Goal: Task Accomplishment & Management: Use online tool/utility

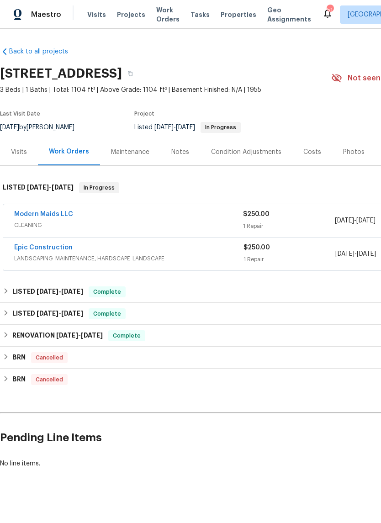
click at [206, 221] on span "CLEANING" at bounding box center [128, 225] width 229 height 9
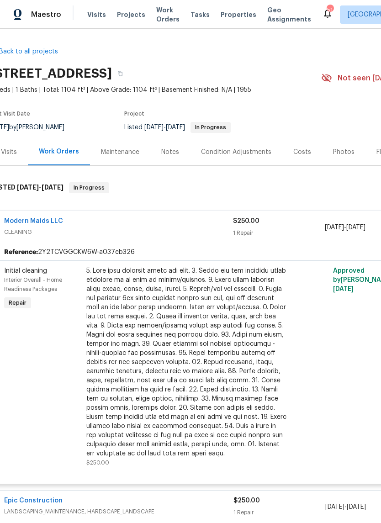
scroll to position [0, 11]
click at [201, 238] on div "Modern Maids LLC CLEANING" at bounding box center [117, 228] width 229 height 22
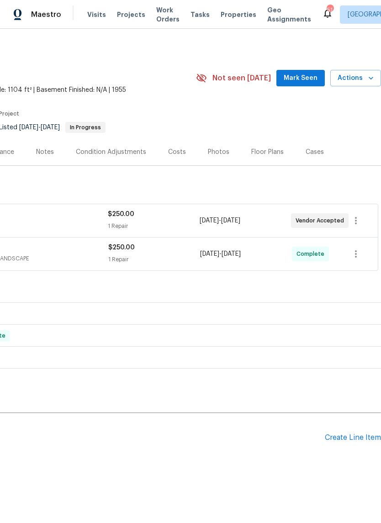
scroll to position [0, 135]
click at [357, 220] on icon "button" at bounding box center [356, 220] width 11 height 11
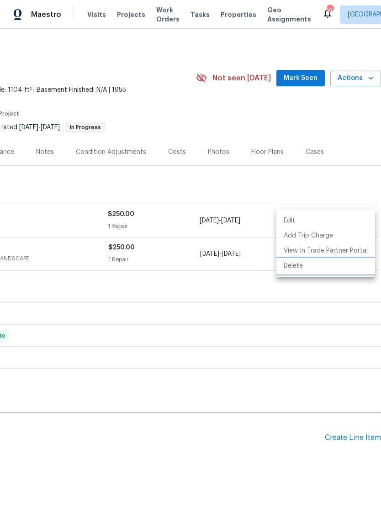
click at [303, 269] on li "Delete" at bounding box center [326, 266] width 99 height 15
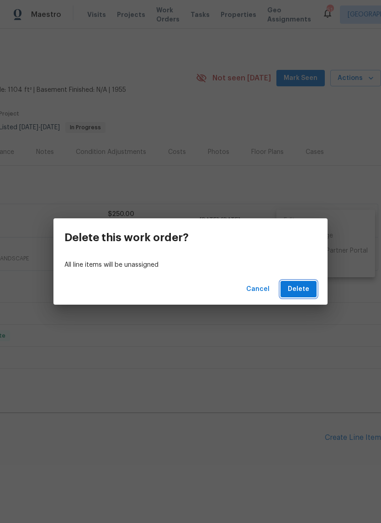
click at [304, 290] on span "Delete" at bounding box center [298, 289] width 21 height 11
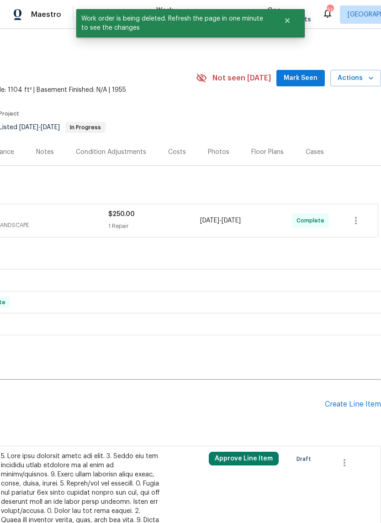
click at [330, 405] on div "Create Line Item" at bounding box center [353, 404] width 56 height 9
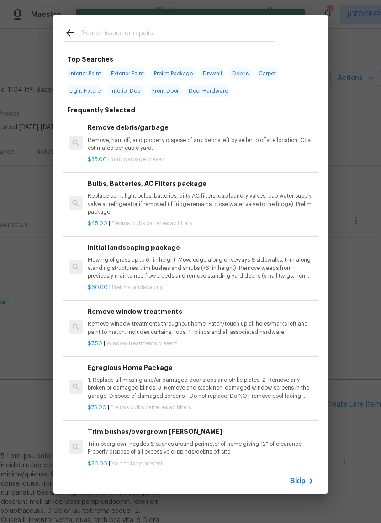
click at [152, 22] on div at bounding box center [169, 33] width 233 height 36
click at [154, 32] on input "text" at bounding box center [179, 34] width 194 height 14
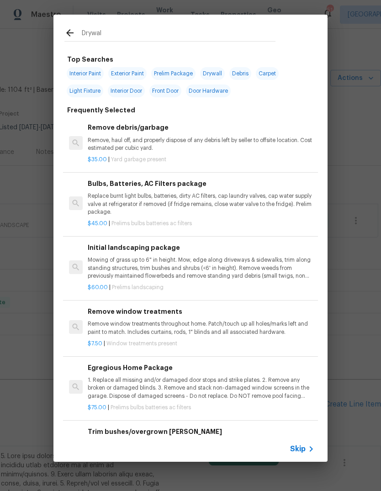
type input "Drywall"
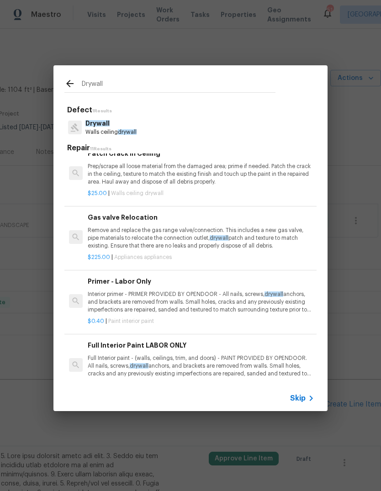
scroll to position [444, 0]
click at [166, 181] on p "Prep/scrape all loose material from the damaged area; prime if needed. Patch th…" at bounding box center [201, 174] width 227 height 23
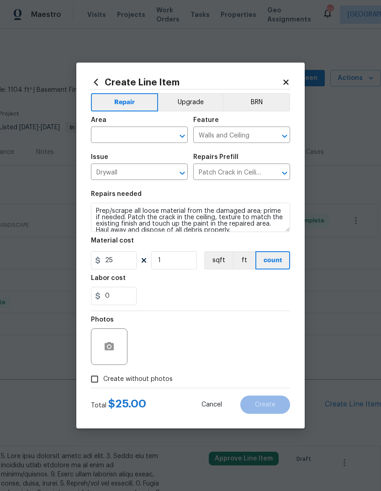
click at [139, 137] on input "text" at bounding box center [126, 136] width 71 height 14
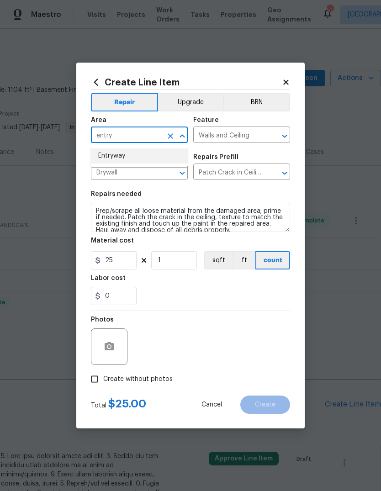
click at [122, 158] on li "Entryway" at bounding box center [139, 156] width 97 height 15
type input "Entryway"
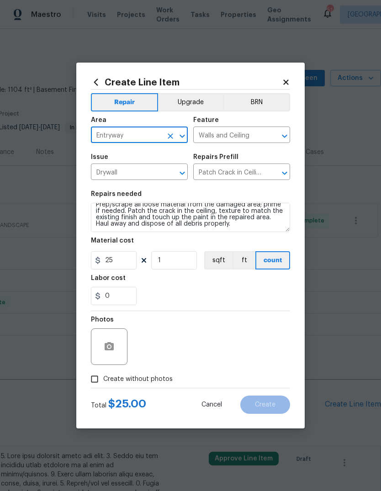
scroll to position [6, 0]
click at [228, 225] on textarea "Prep/scrape all loose material from the damaged area; prime if needed. Patch th…" at bounding box center [190, 217] width 199 height 29
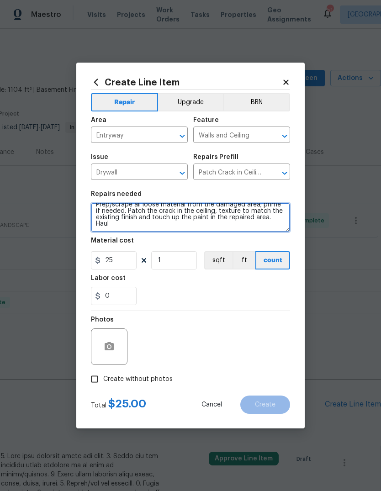
scroll to position [0, 0]
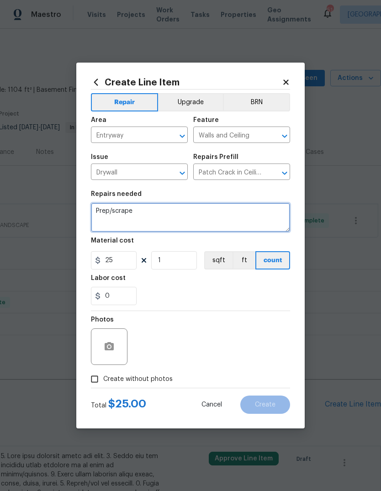
type textarea "Prep/"
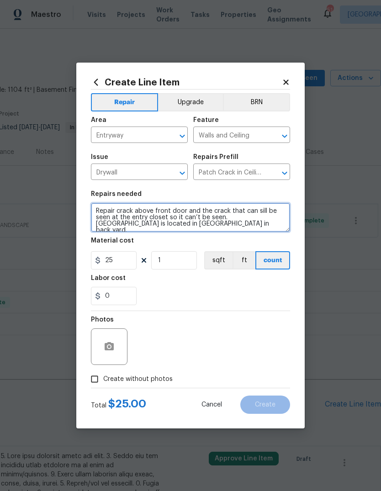
type textarea "Repair crack above front door and the crack that can sill be seen at the entry …"
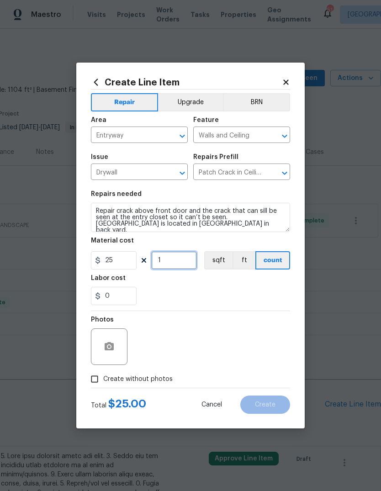
click at [181, 261] on input "1" at bounding box center [174, 260] width 46 height 18
type input "5"
click at [268, 292] on div "0" at bounding box center [190, 296] width 199 height 18
click at [116, 348] on button "button" at bounding box center [109, 347] width 22 height 22
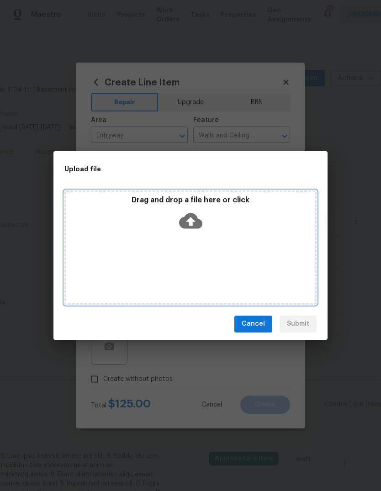
click at [198, 221] on icon at bounding box center [190, 221] width 23 height 16
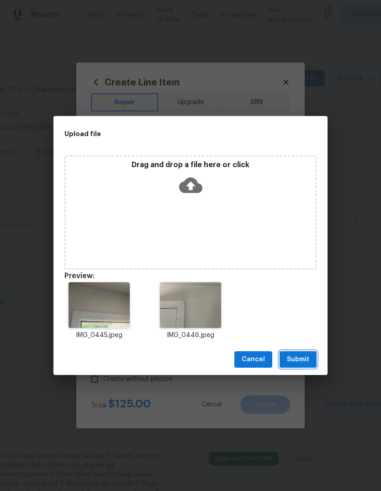
click at [303, 356] on span "Submit" at bounding box center [298, 359] width 22 height 11
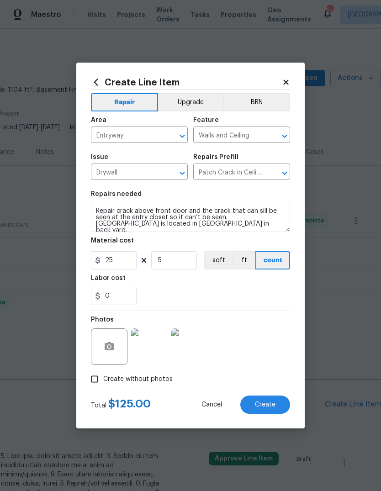
click at [260, 406] on span "Create" at bounding box center [265, 405] width 21 height 7
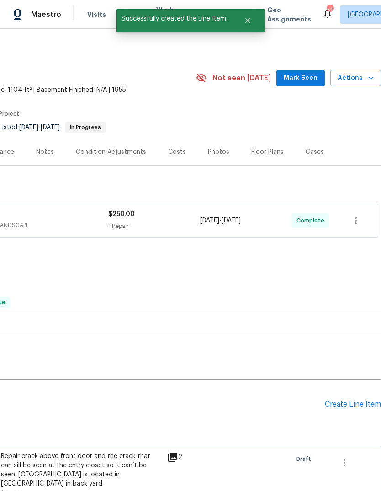
click at [323, 406] on h2 "Pending Line Items" at bounding box center [95, 404] width 460 height 43
click at [326, 405] on div "Create Line Item" at bounding box center [353, 404] width 56 height 9
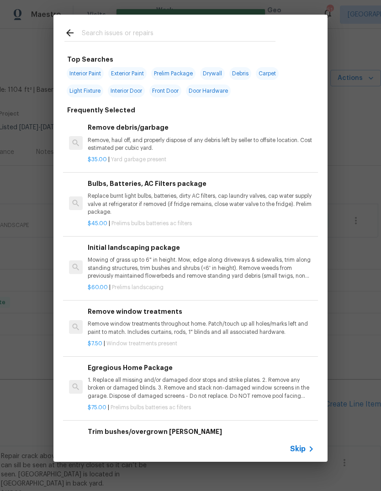
click at [161, 28] on input "text" at bounding box center [179, 34] width 194 height 14
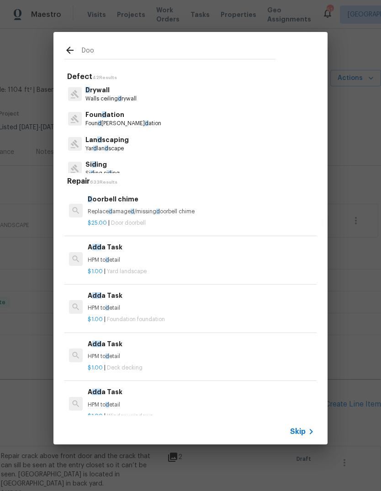
type input "Door"
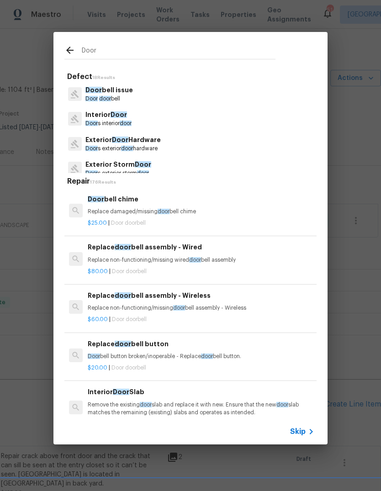
click at [123, 116] on span "Door" at bounding box center [119, 115] width 16 height 6
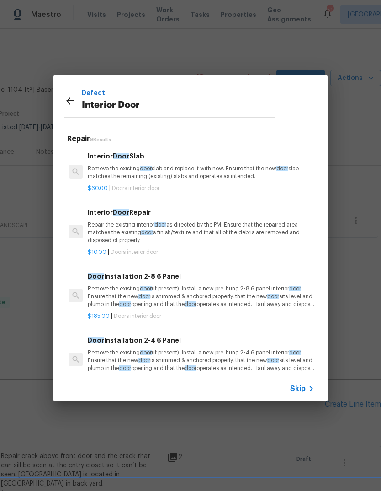
click at [196, 233] on p "Repair the existing interior door as directed by the PM. Ensure that the repair…" at bounding box center [201, 232] width 227 height 23
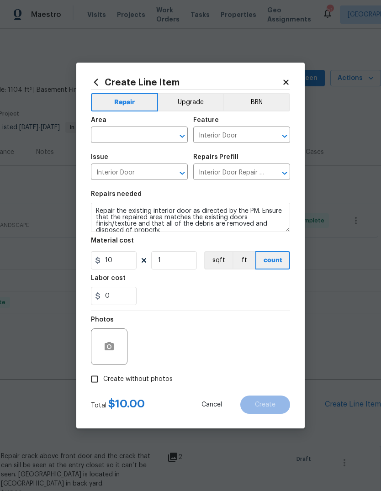
click at [137, 135] on input "text" at bounding box center [126, 136] width 71 height 14
click at [123, 155] on li "Laundry" at bounding box center [139, 156] width 97 height 15
type input "Laundry"
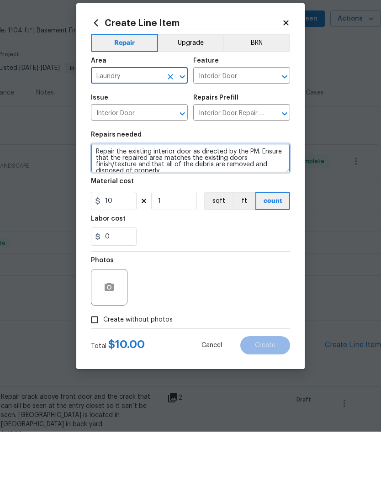
click at [138, 203] on textarea "Repair the existing interior door as directed by the PM. Ensure that the repair…" at bounding box center [190, 217] width 199 height 29
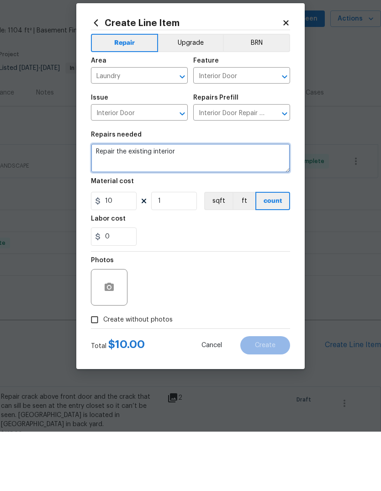
type textarea "Repair the"
type textarea "Repair sticking laundry door to open and close properly. Repair closet doors in…"
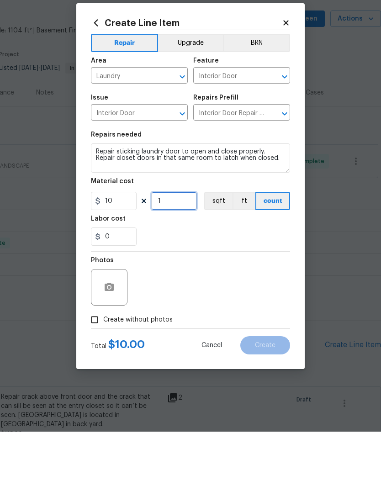
click at [176, 251] on input "1" at bounding box center [174, 260] width 46 height 18
click at [182, 251] on input "1" at bounding box center [174, 260] width 46 height 18
type input "10"
click at [237, 287] on div "0" at bounding box center [190, 296] width 199 height 18
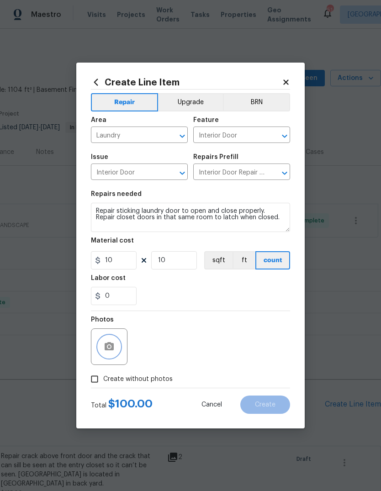
click at [112, 347] on icon "button" at bounding box center [109, 346] width 9 height 8
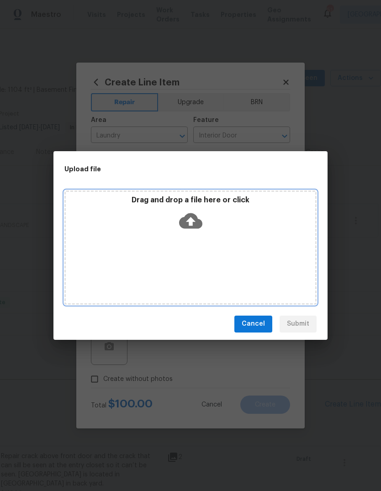
click at [196, 223] on icon at bounding box center [190, 221] width 23 height 16
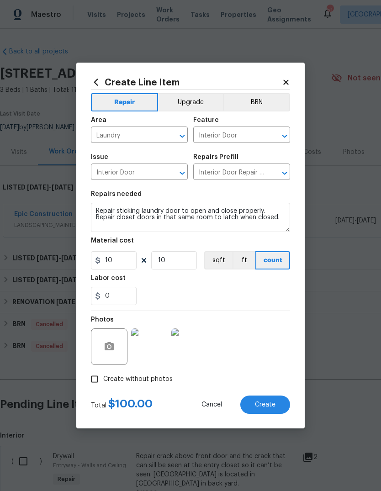
scroll to position [0, 135]
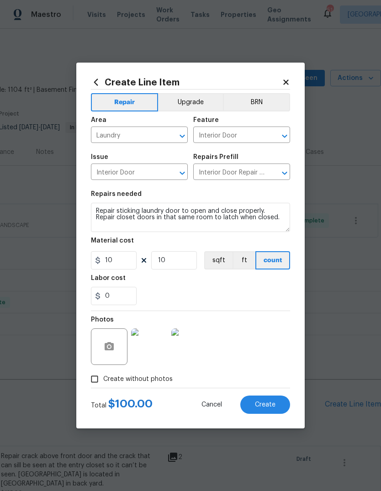
click at [261, 406] on span "Create" at bounding box center [265, 405] width 21 height 7
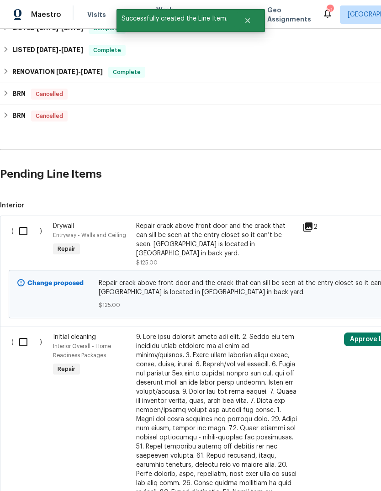
scroll to position [230, 0]
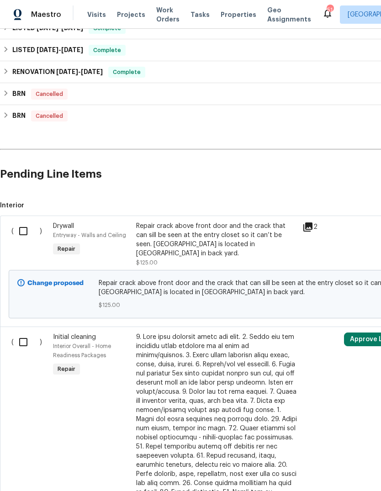
click at [22, 225] on input "checkbox" at bounding box center [27, 231] width 26 height 19
checkbox input "true"
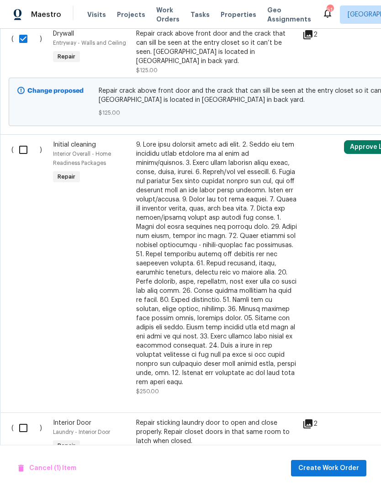
scroll to position [422, 0]
click at [23, 419] on input "checkbox" at bounding box center [27, 428] width 26 height 19
checkbox input "true"
click at [341, 474] on button "Create Work Order" at bounding box center [328, 468] width 75 height 17
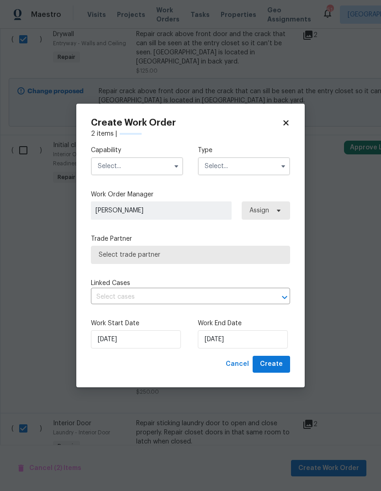
checkbox input "false"
click at [169, 162] on input "text" at bounding box center [137, 166] width 92 height 18
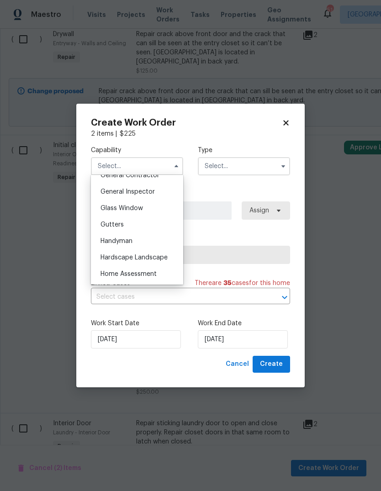
scroll to position [447, 0]
click at [139, 241] on div "Handyman" at bounding box center [137, 241] width 88 height 16
type input "Handyman"
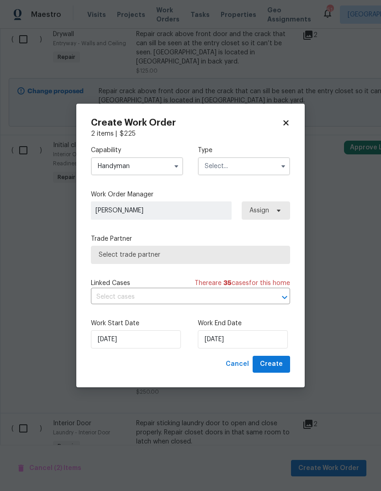
click at [263, 168] on input "text" at bounding box center [244, 166] width 92 height 18
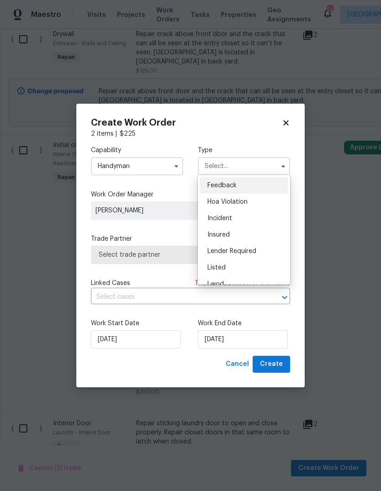
click at [223, 267] on span "Listed" at bounding box center [217, 268] width 18 height 6
type input "Listed"
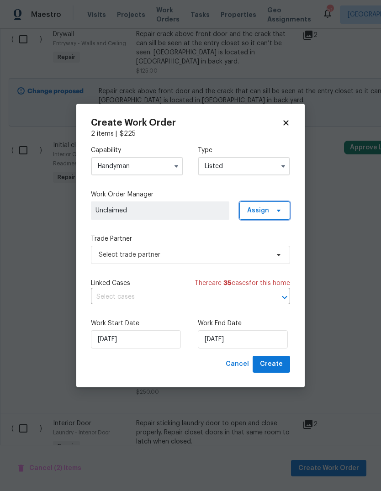
click at [272, 213] on span "Assign" at bounding box center [265, 211] width 51 height 18
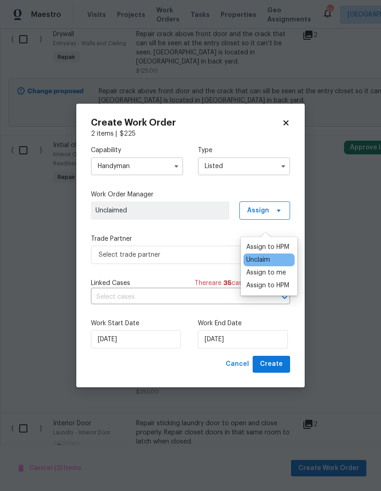
click at [276, 268] on div "Assign to me" at bounding box center [266, 272] width 40 height 9
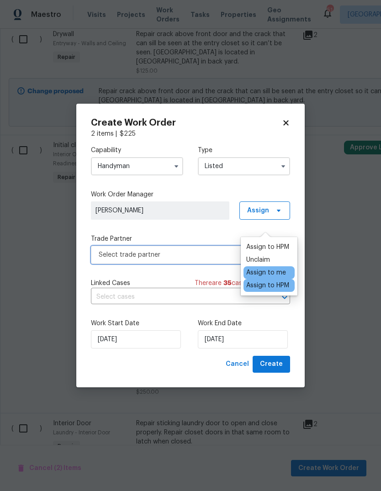
click at [212, 254] on span "Select trade partner" at bounding box center [184, 254] width 170 height 9
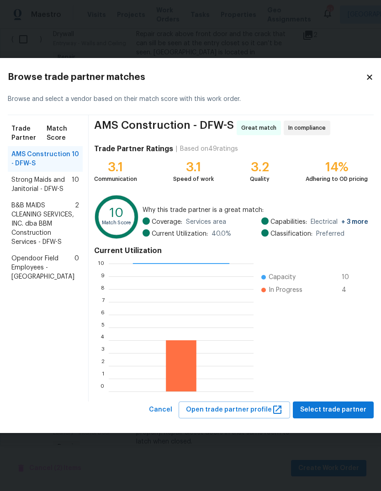
scroll to position [128, 145]
click at [31, 233] on span "B&B MAIDS CLEANING SERVICES, INC. dba BBM Construction Services - DFW-S" at bounding box center [43, 224] width 64 height 46
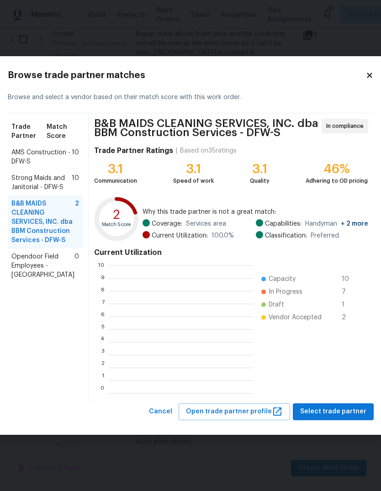
scroll to position [1, 1]
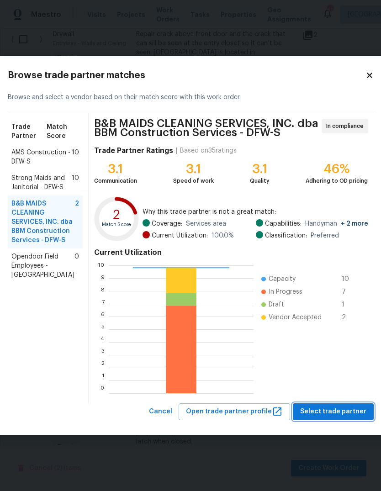
click at [318, 410] on span "Select trade partner" at bounding box center [333, 411] width 66 height 11
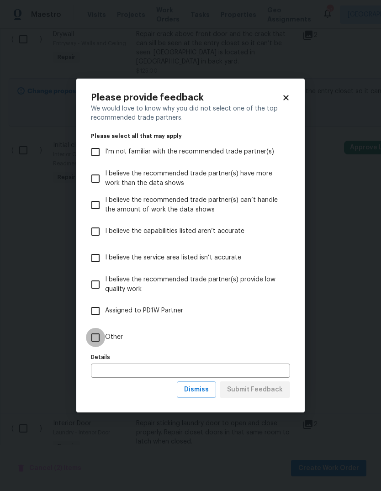
click at [91, 341] on input "Other" at bounding box center [95, 337] width 19 height 19
checkbox input "true"
click at [220, 371] on input "text" at bounding box center [190, 371] width 199 height 14
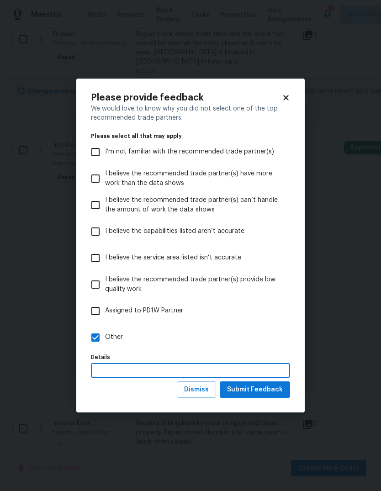
scroll to position [34, 0]
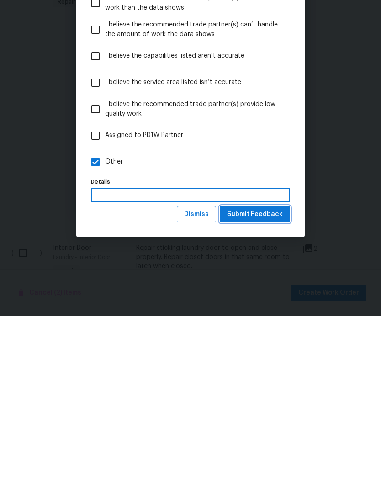
click at [280, 384] on span "Submit Feedback" at bounding box center [255, 389] width 56 height 11
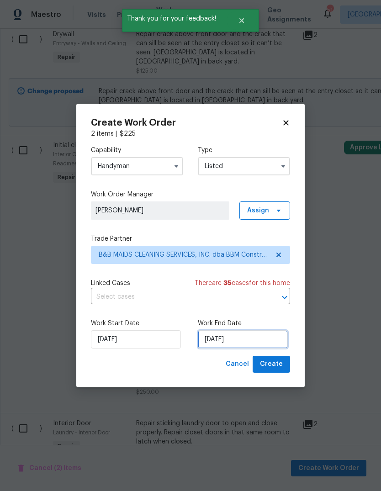
click at [262, 346] on input "9/17/2025" at bounding box center [243, 339] width 90 height 18
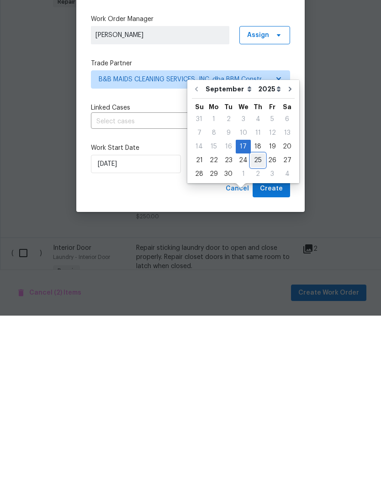
click at [251, 330] on div "25" at bounding box center [258, 336] width 14 height 13
type input "9/25/2025"
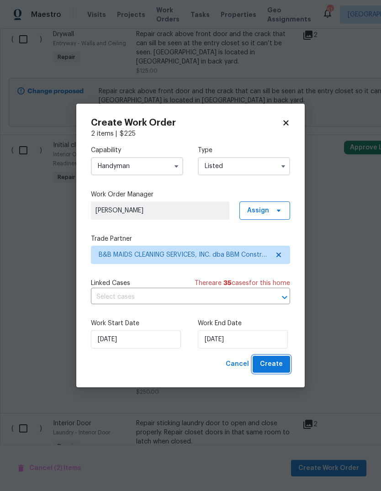
click at [277, 365] on span "Create" at bounding box center [271, 364] width 23 height 11
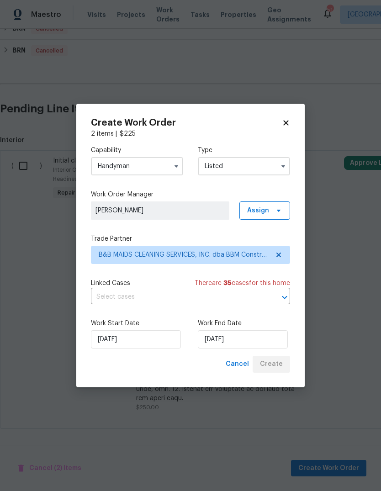
scroll to position [286, 0]
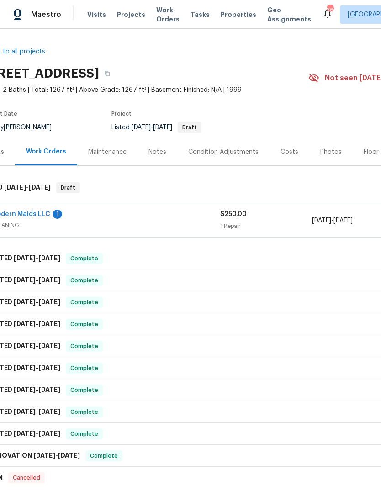
scroll to position [0, 23]
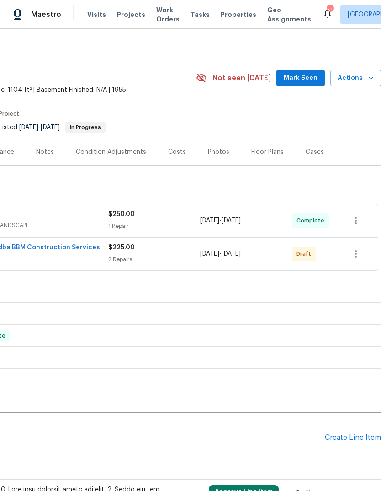
scroll to position [0, 135]
click at [357, 256] on icon "button" at bounding box center [356, 254] width 11 height 11
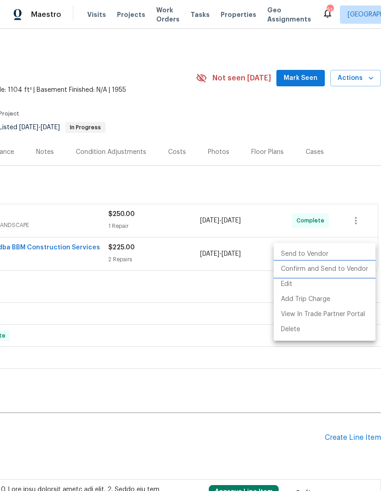
click at [347, 272] on li "Confirm and Send to Vendor" at bounding box center [325, 269] width 102 height 15
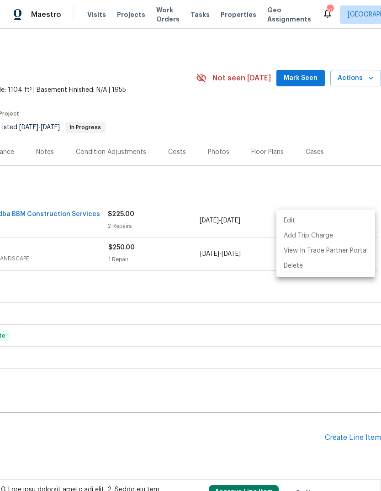
click at [266, 457] on div at bounding box center [190, 245] width 381 height 491
